Goal: Transaction & Acquisition: Purchase product/service

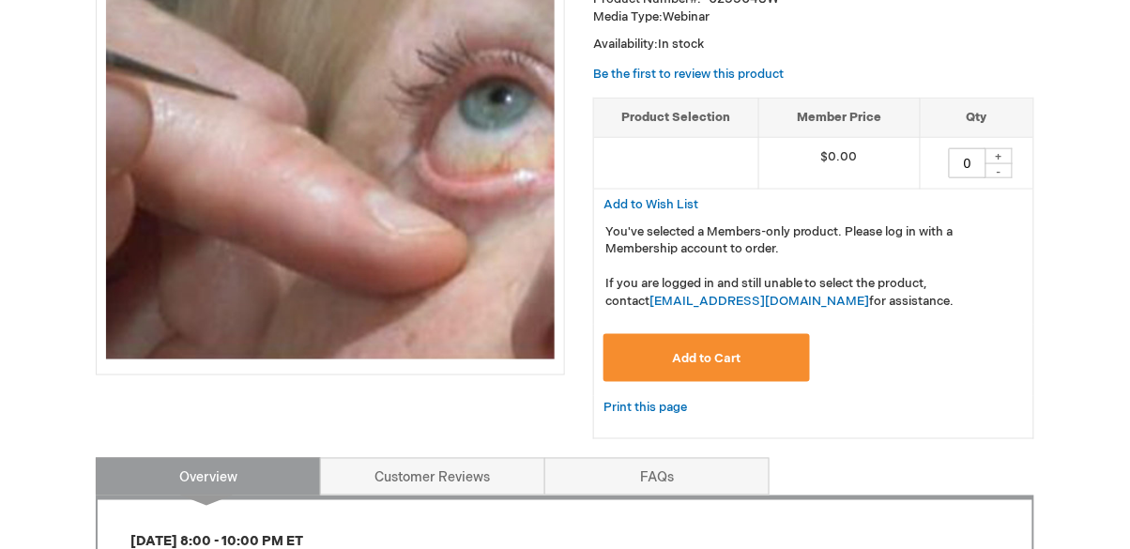
scroll to position [374, 0]
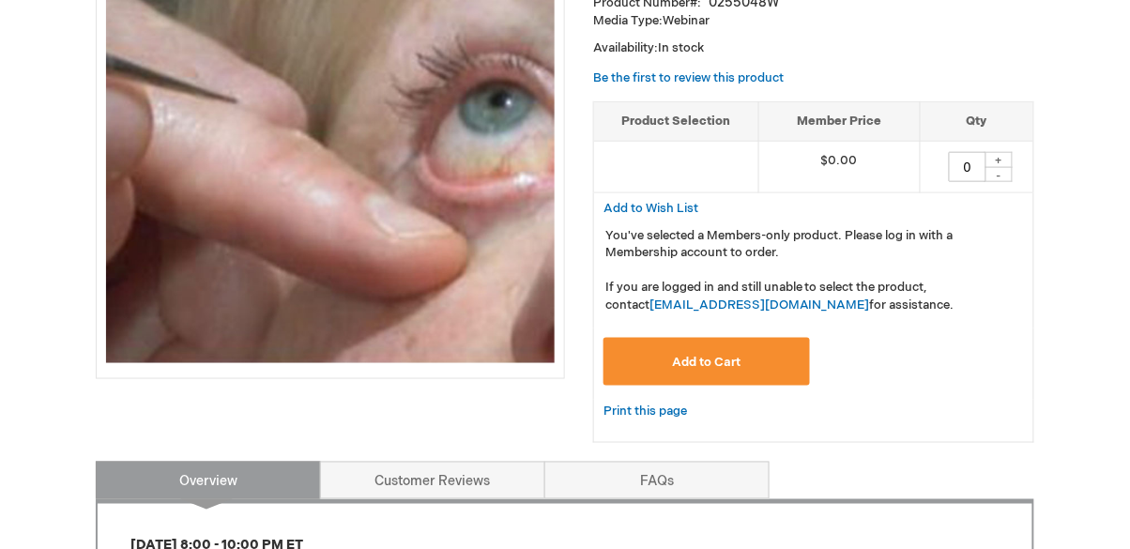
click at [754, 362] on button "Add to Cart" at bounding box center [707, 362] width 207 height 48
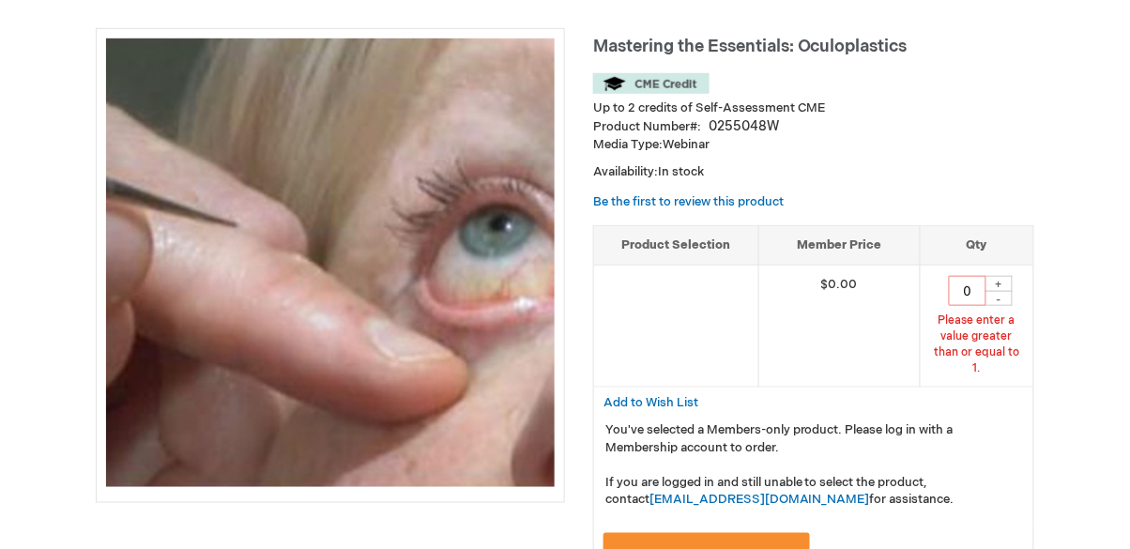
click at [1005, 276] on div "+" at bounding box center [999, 284] width 28 height 16
type input "1"
click at [741, 533] on button "Add to Cart" at bounding box center [707, 557] width 207 height 48
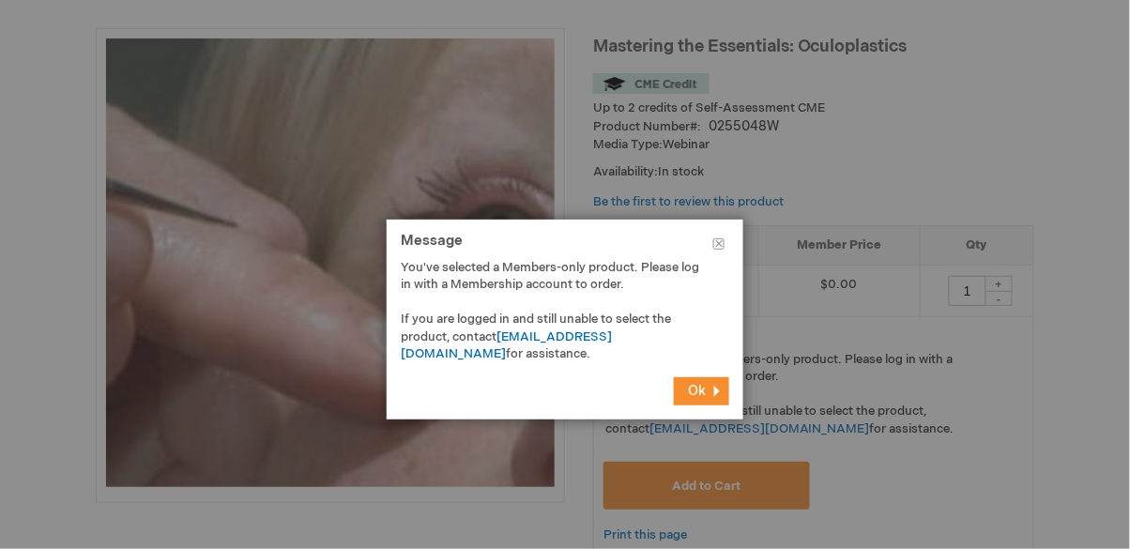
click at [704, 388] on span "Ok" at bounding box center [697, 391] width 18 height 16
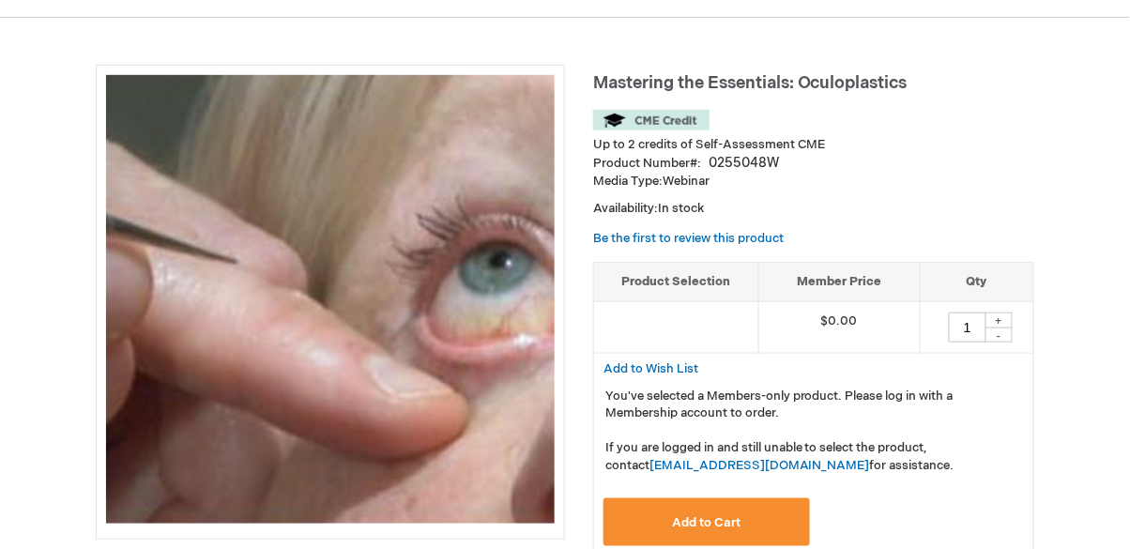
scroll to position [214, 0]
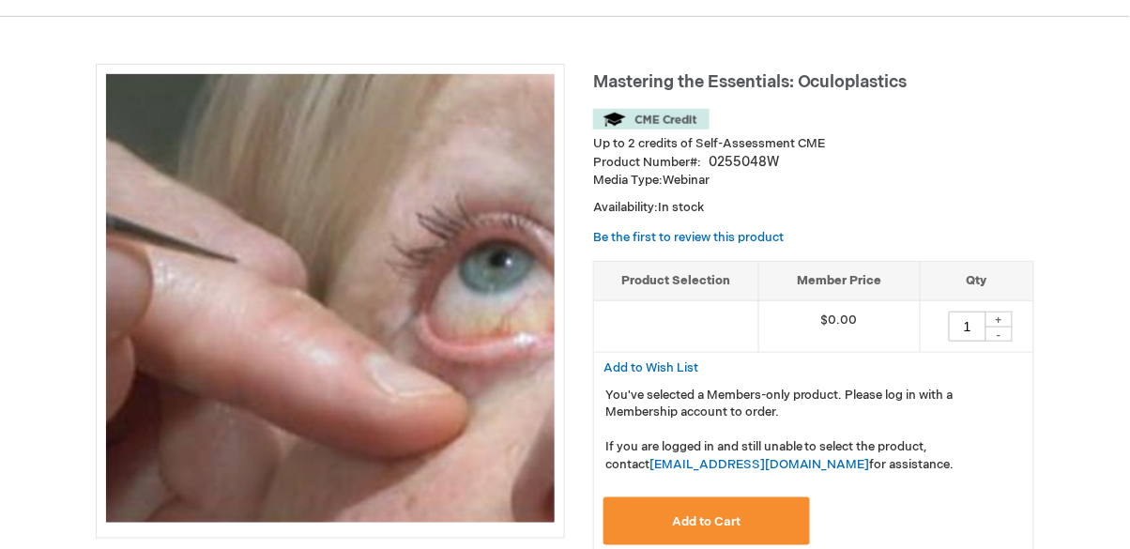
click at [753, 514] on button "Add to Cart" at bounding box center [707, 522] width 207 height 48
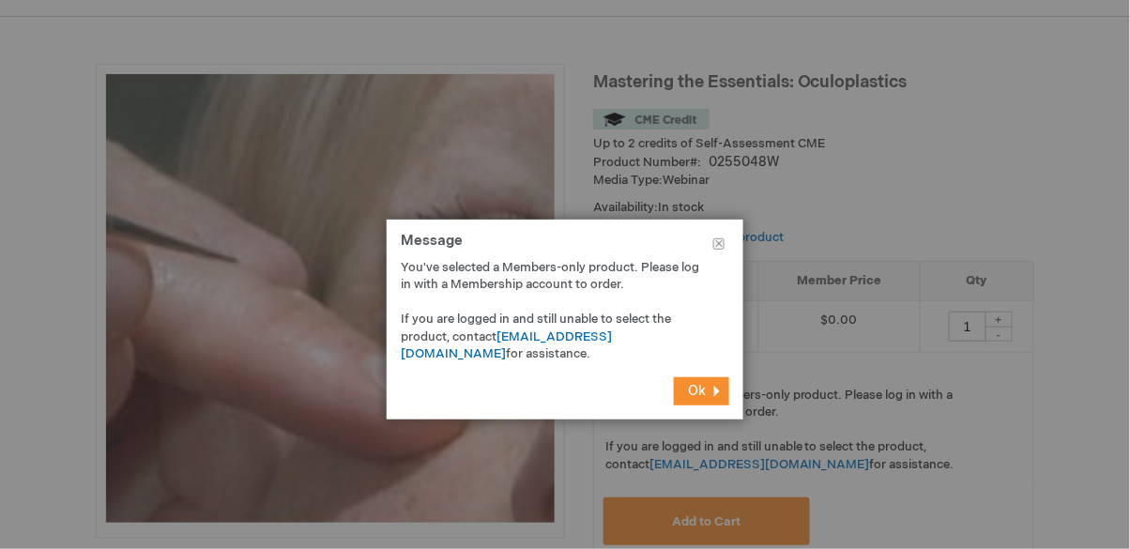
click at [710, 398] on button "Ok" at bounding box center [701, 391] width 55 height 28
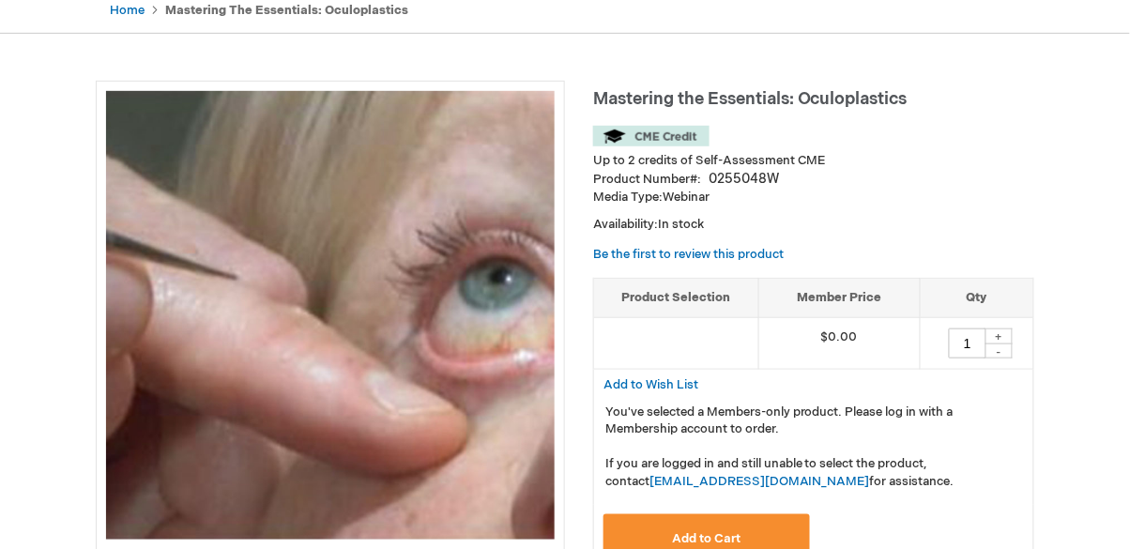
scroll to position [0, 0]
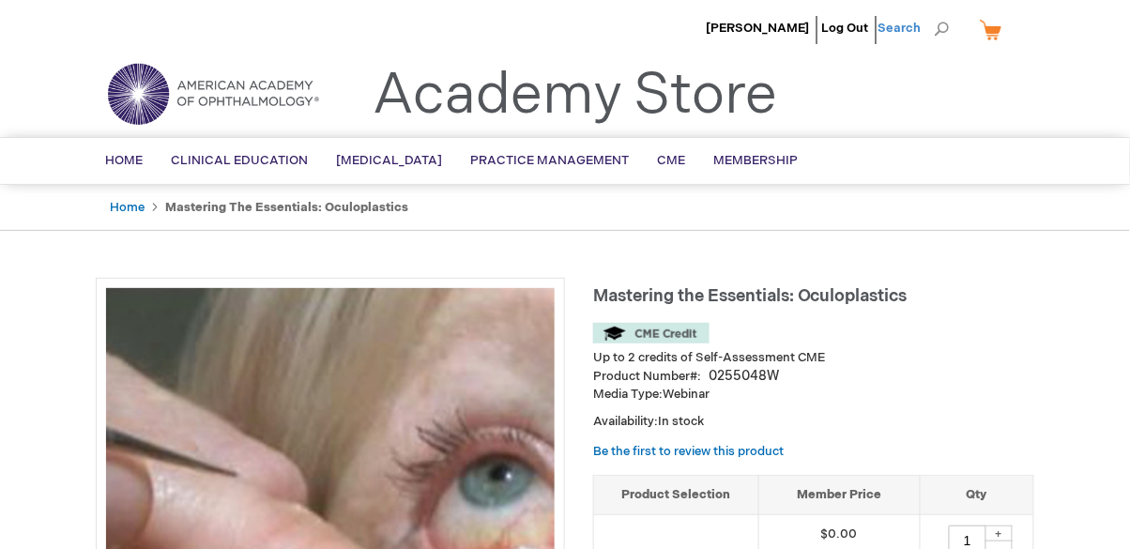
click at [946, 34] on span "Search" at bounding box center [914, 28] width 71 height 38
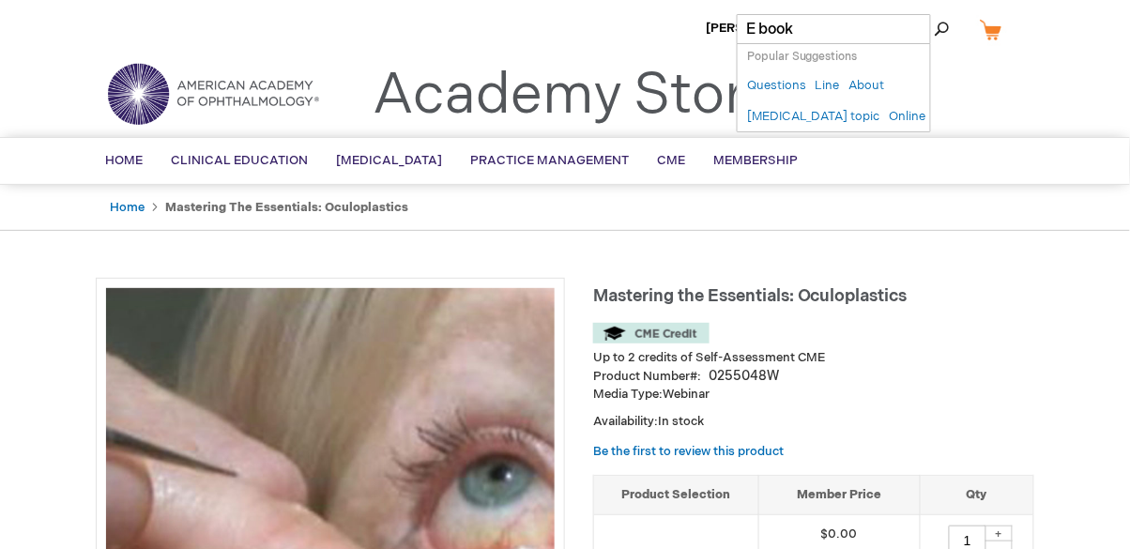
type input "E book"
click at [935, 14] on button "Search" at bounding box center [942, 29] width 15 height 30
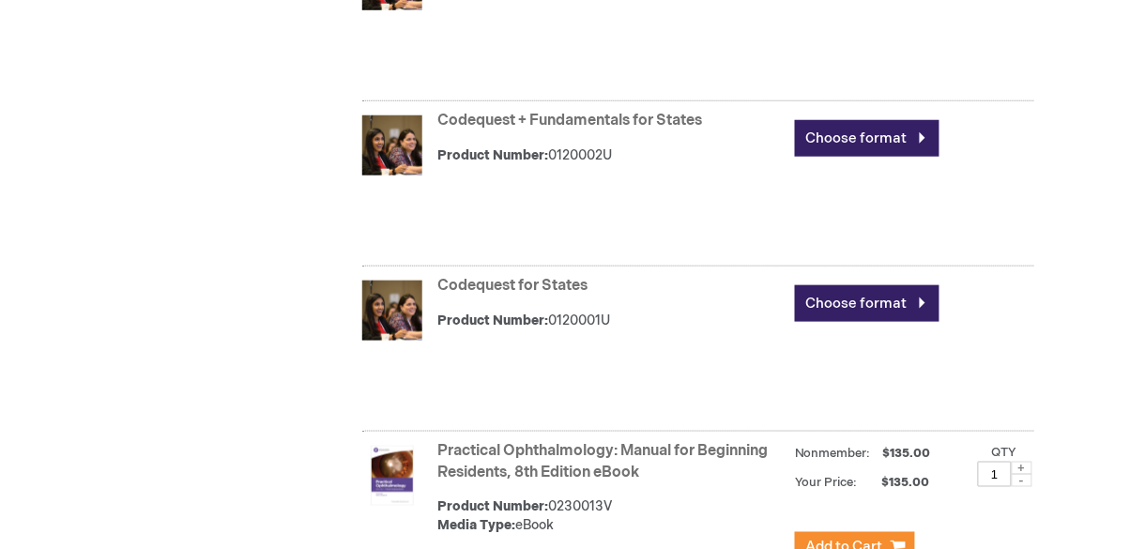
scroll to position [14729, 0]
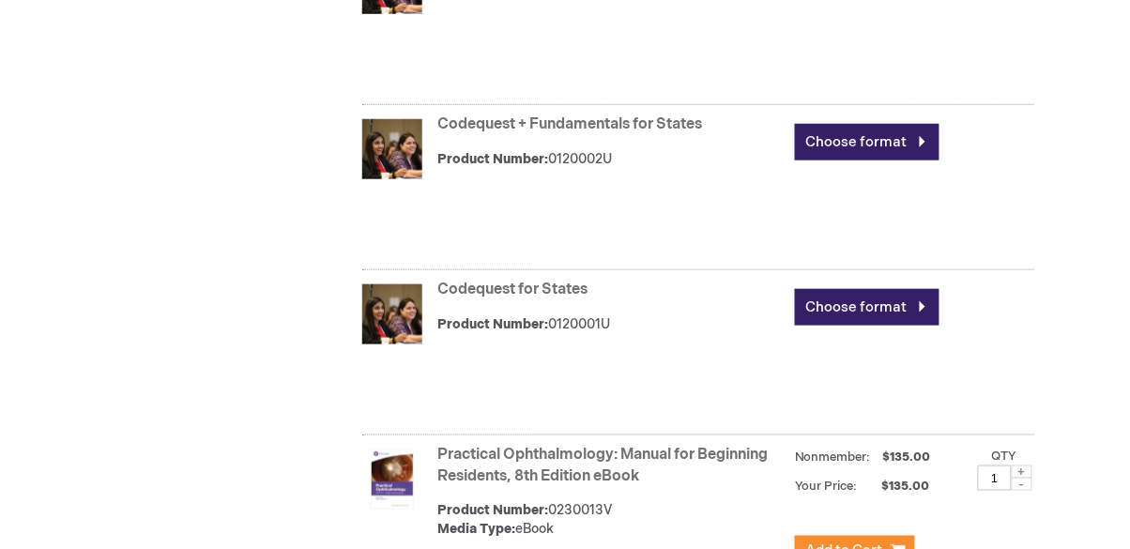
click at [398, 450] on img at bounding box center [392, 480] width 60 height 60
